Goal: Information Seeking & Learning: Understand process/instructions

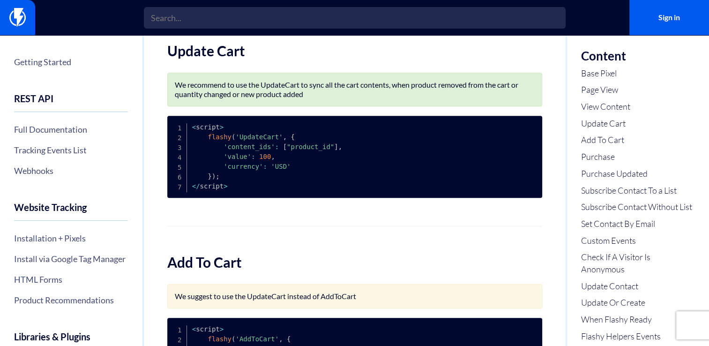
scroll to position [592, 0]
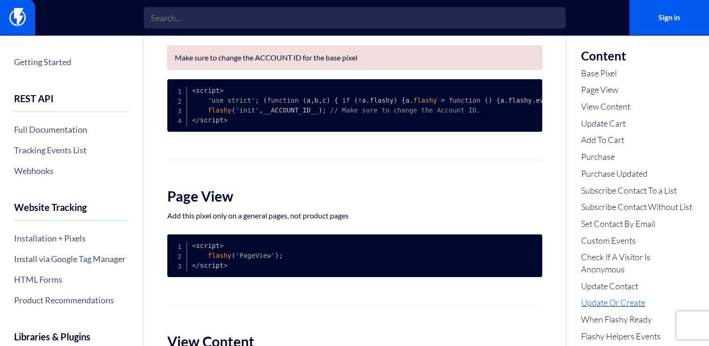
click at [614, 309] on link "Update Or Create" at bounding box center [638, 303] width 114 height 12
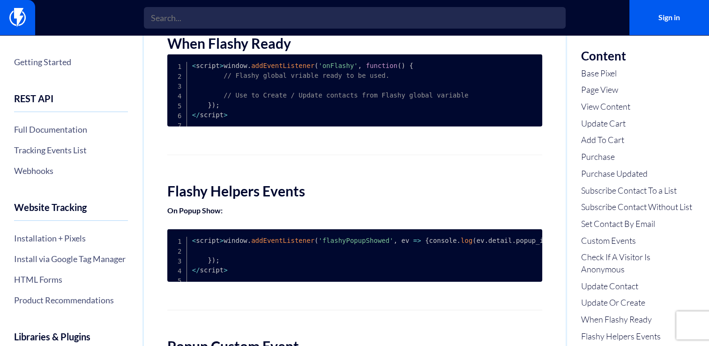
scroll to position [2822, 0]
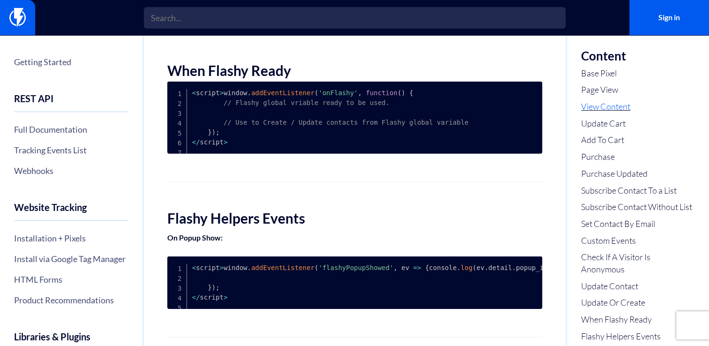
click at [617, 106] on link "View Content" at bounding box center [638, 107] width 114 height 12
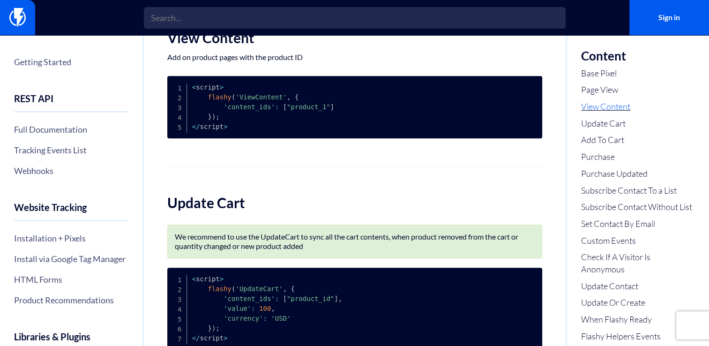
scroll to position [426, 0]
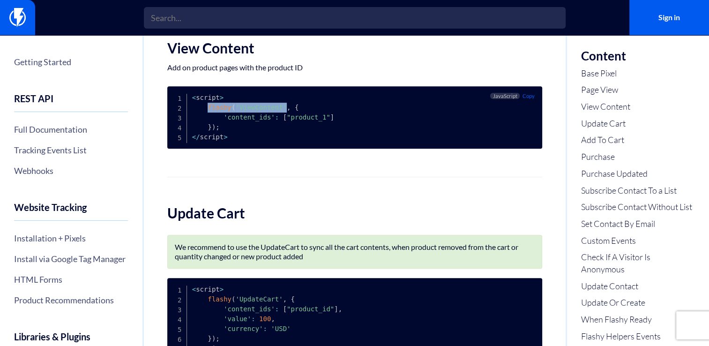
copy code "flashy ( 'ViewContent'"
drag, startPoint x: 205, startPoint y: 115, endPoint x: 279, endPoint y: 112, distance: 74.1
click at [279, 112] on code "< script > flashy ( 'ViewContent' , { 'content_ids' : [ "product_1" ] } ) ; < /…" at bounding box center [263, 117] width 142 height 47
copy code "flashy ( 'ViewContent'"
click at [293, 121] on span ""product_1"" at bounding box center [309, 116] width 44 height 7
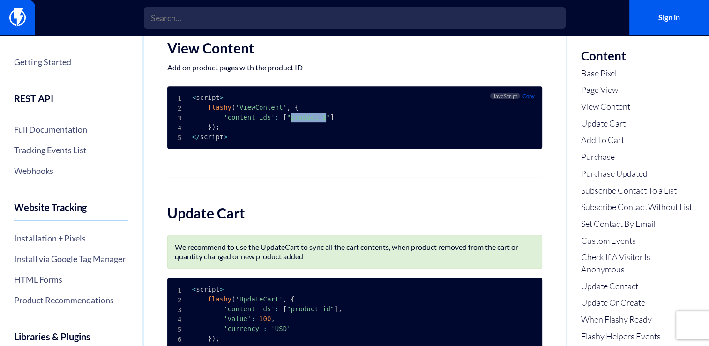
click at [293, 121] on span ""product_1"" at bounding box center [309, 116] width 44 height 7
drag, startPoint x: 293, startPoint y: 126, endPoint x: 361, endPoint y: 143, distance: 69.7
click at [361, 143] on pre "< script > flashy ( 'ViewContent' , { 'content_ids' : [ "product_1" ] } ) ; < /…" at bounding box center [354, 117] width 375 height 62
